Goal: Find specific page/section: Find specific page/section

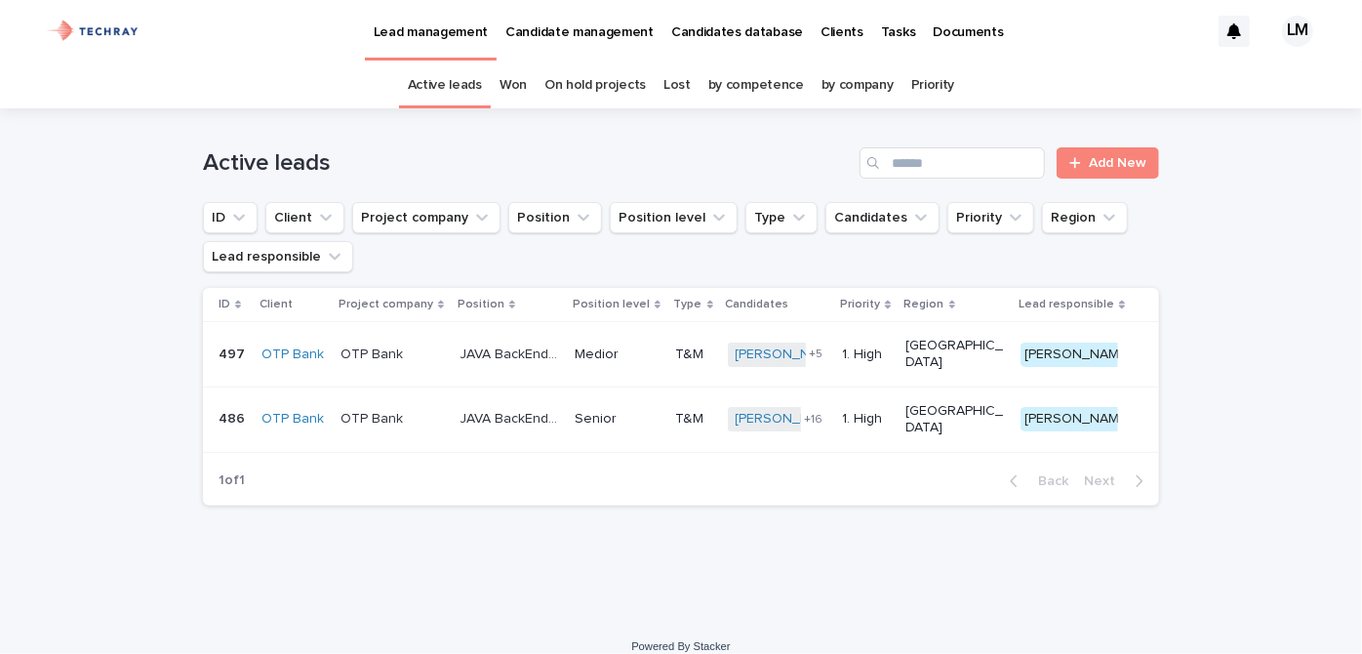
click at [753, 31] on p "Candidates database" at bounding box center [737, 20] width 132 height 41
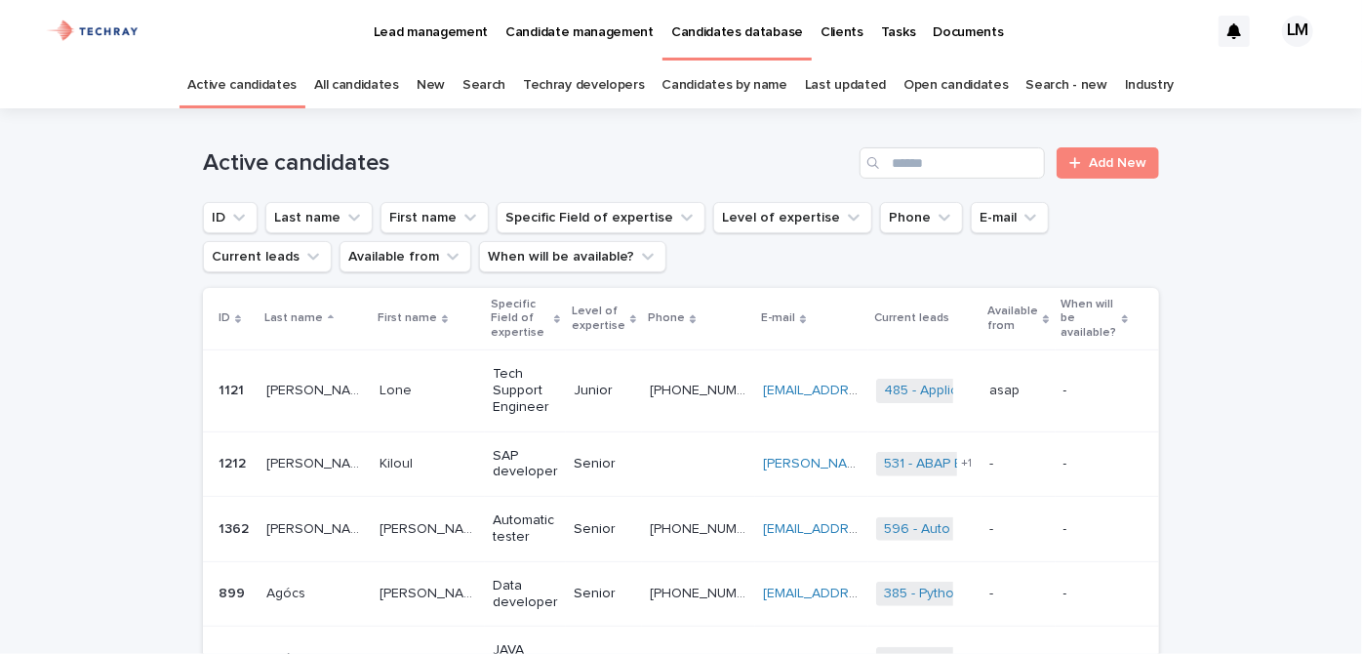
click at [430, 87] on link "New" at bounding box center [431, 85] width 28 height 46
